Goal: Find contact information: Find contact information

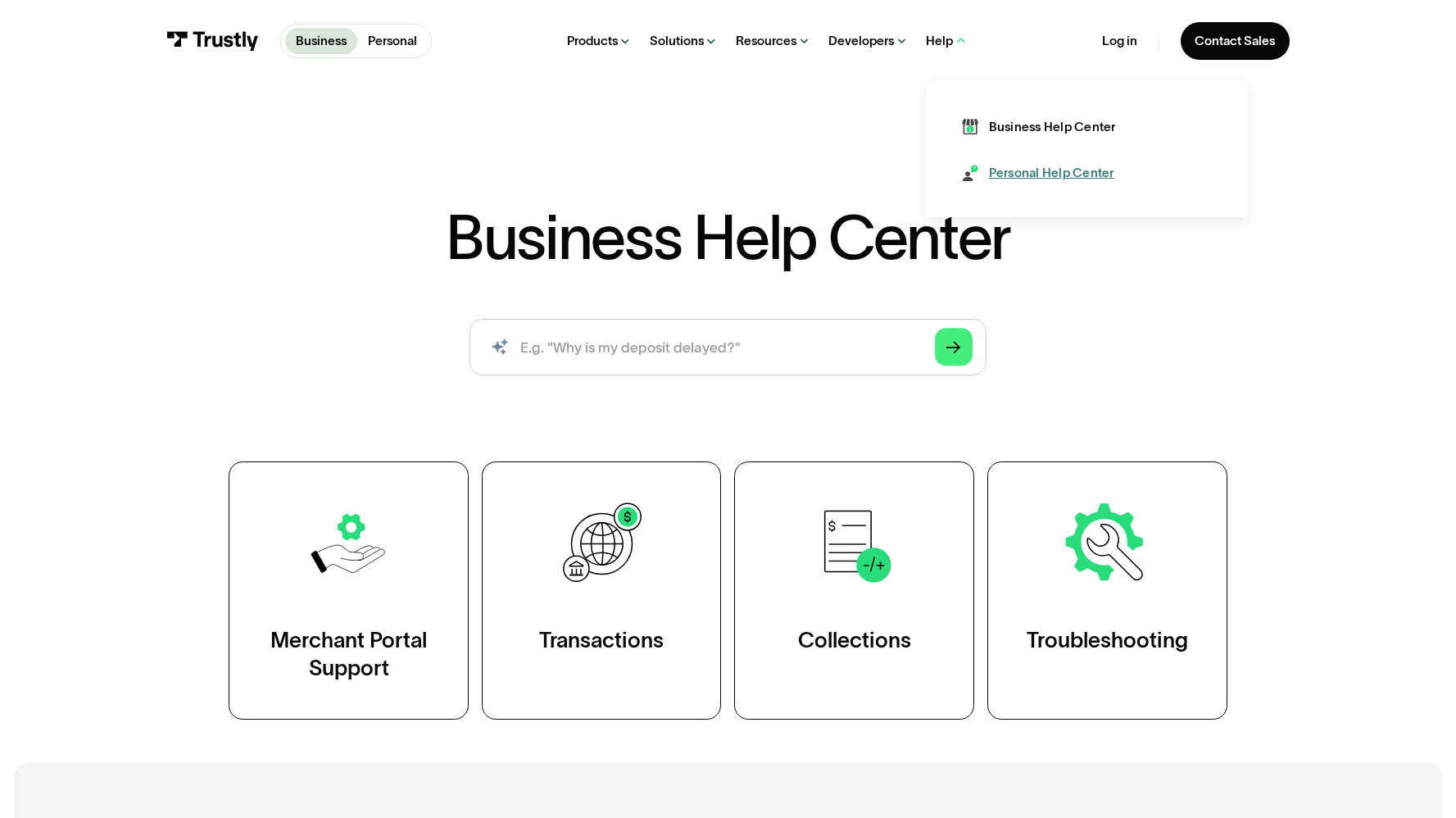
click at [1025, 177] on div "Personal Help Center" at bounding box center [1052, 173] width 126 height 18
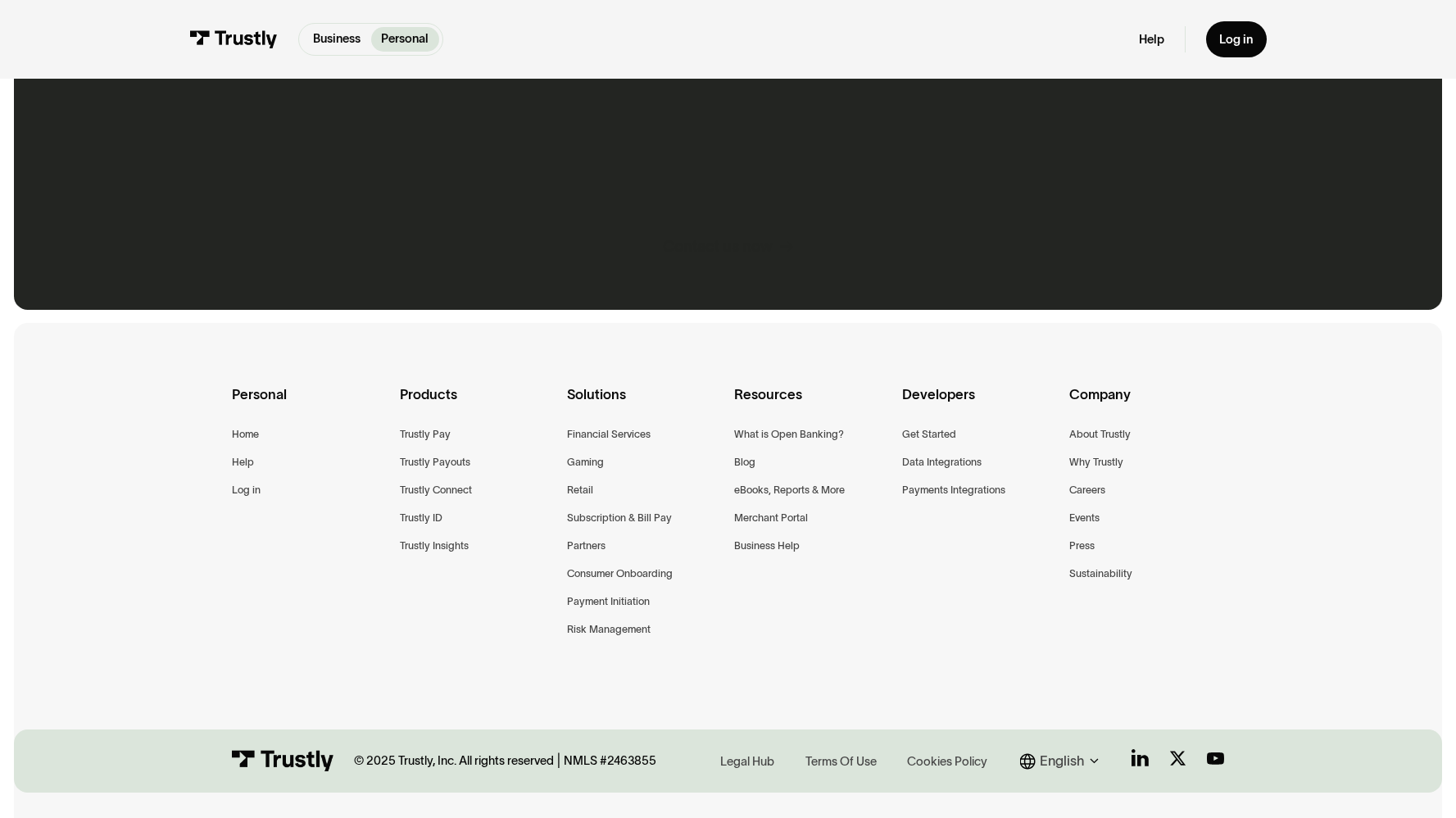
scroll to position [1174, 0]
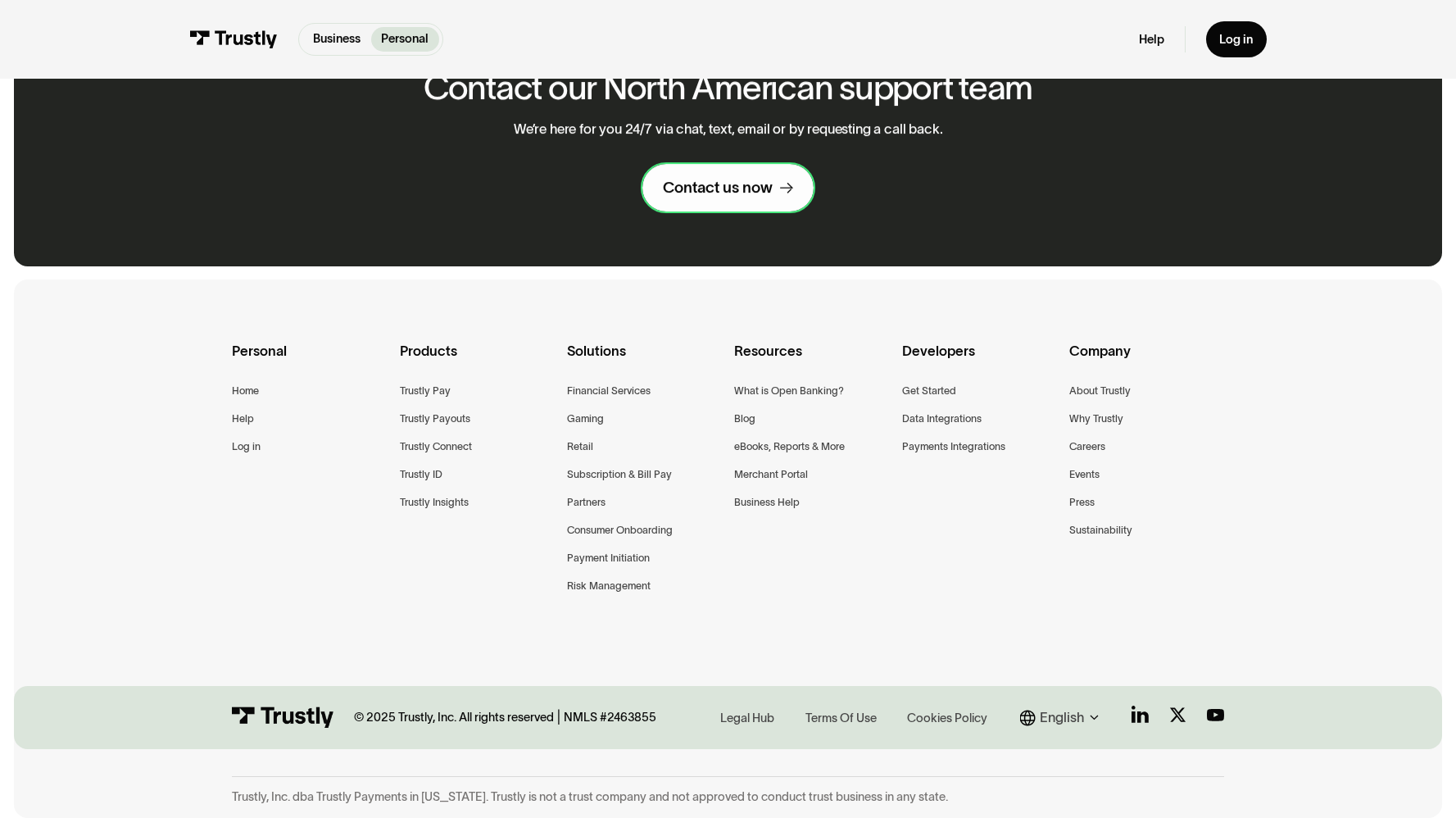
click at [704, 168] on link "Contact us now" at bounding box center [728, 188] width 171 height 47
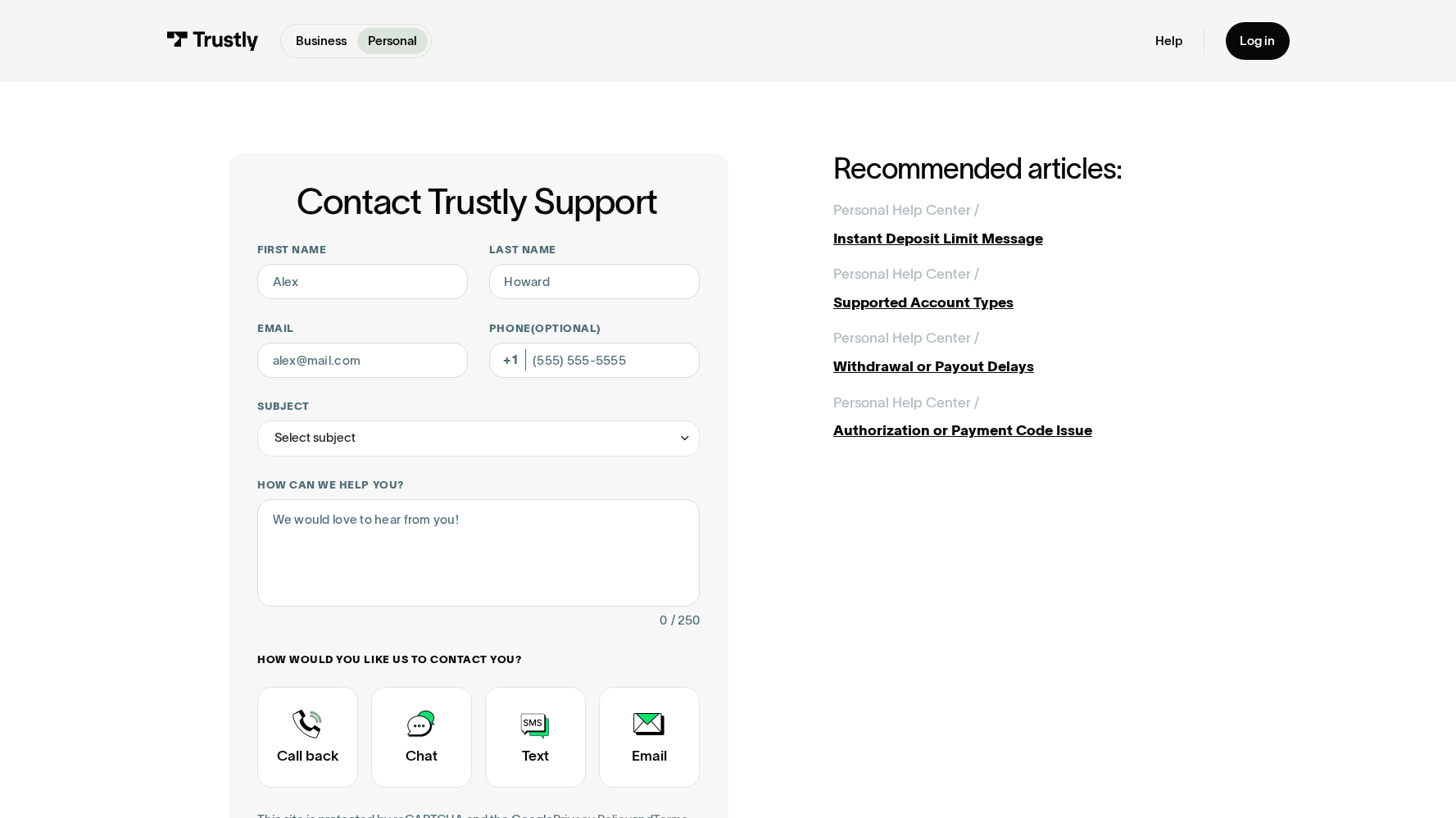
click at [230, 48] on img at bounding box center [212, 41] width 92 height 20
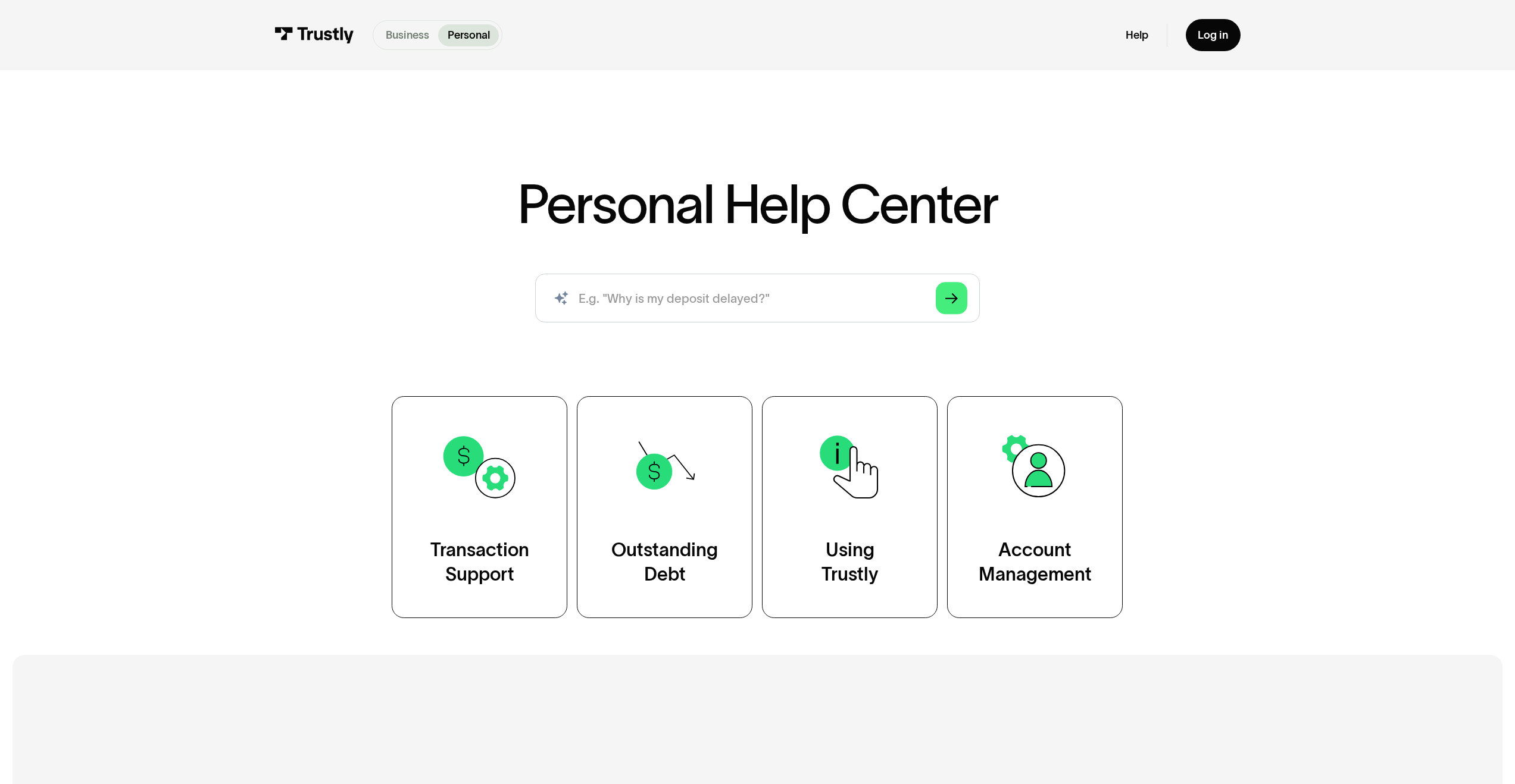
click at [414, 31] on p "Business" at bounding box center [407, 35] width 44 height 16
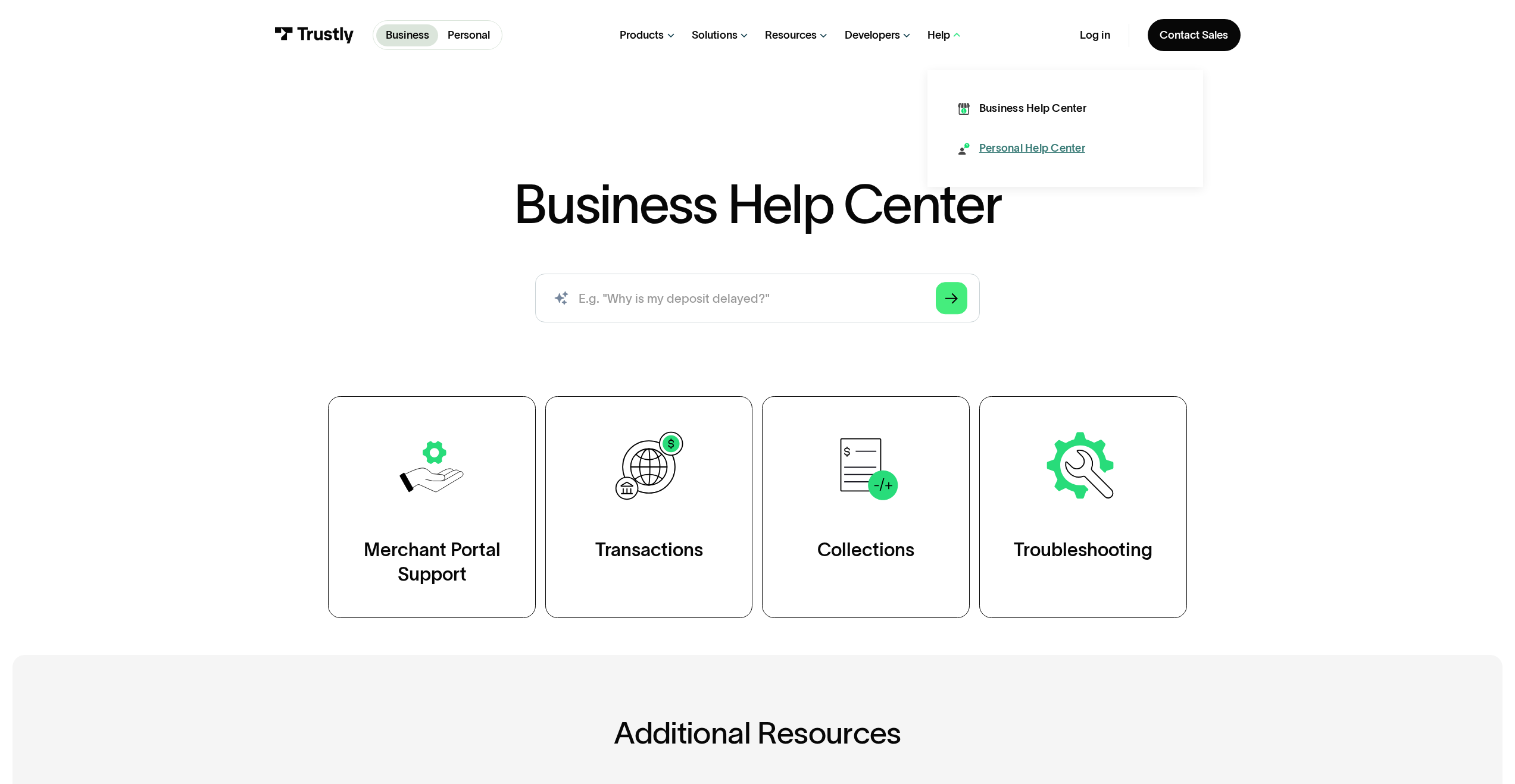
click at [983, 141] on div "Personal Help Center" at bounding box center [1032, 149] width 106 height 16
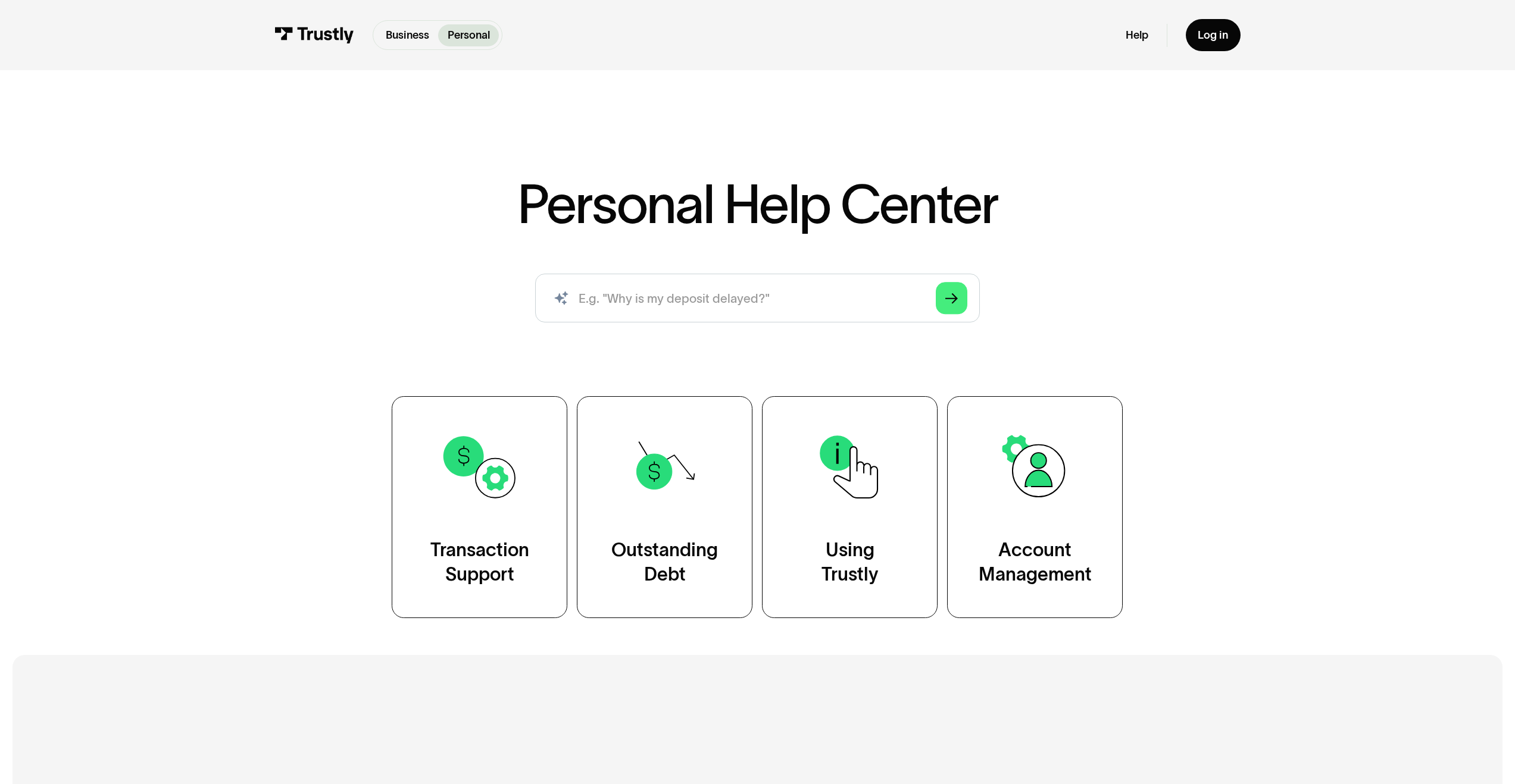
click at [402, 48] on div "Business Personal" at bounding box center [438, 35] width 130 height 30
click at [409, 39] on p "Business" at bounding box center [407, 35] width 44 height 16
